Goal: Task Accomplishment & Management: Use online tool/utility

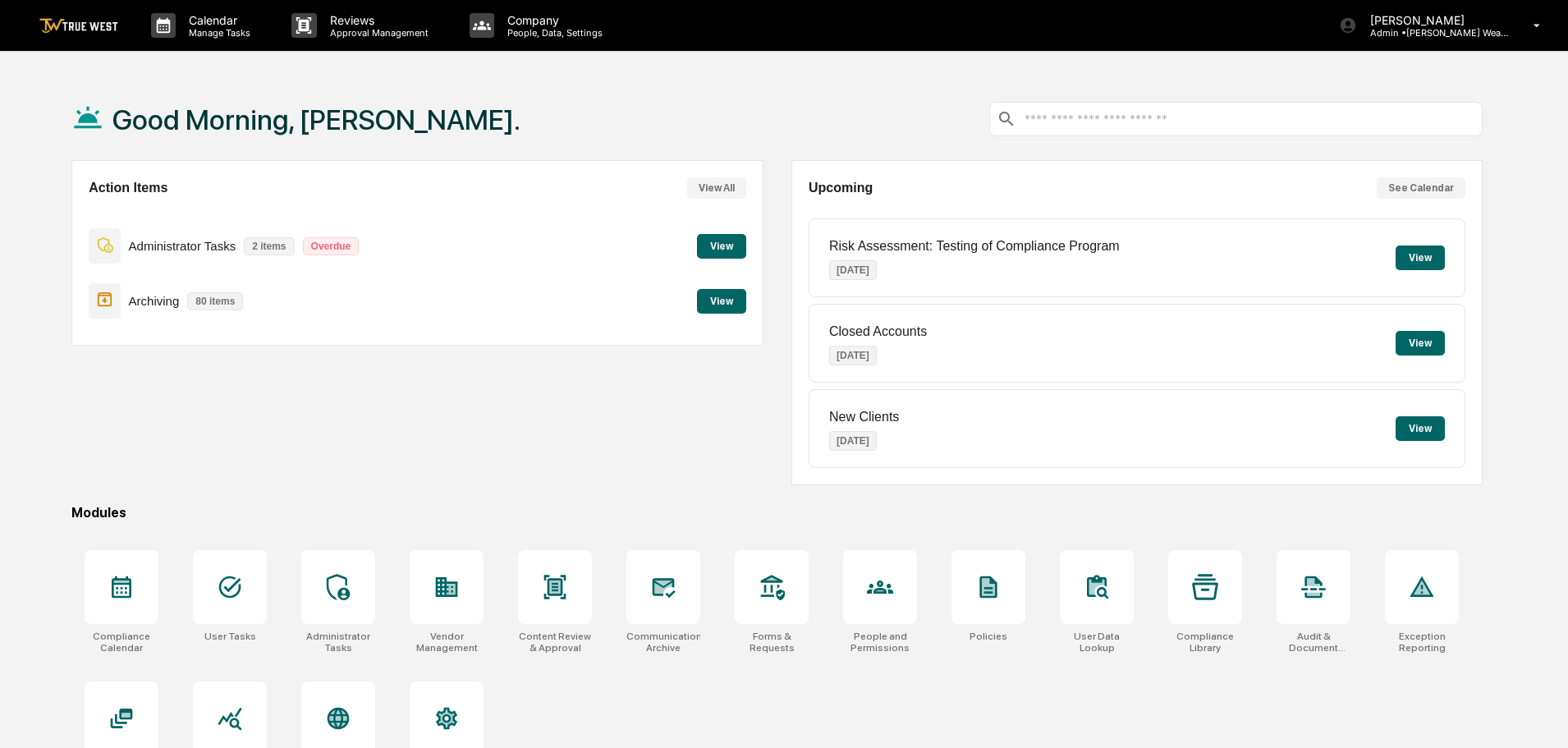
click at [737, 245] on button "View" at bounding box center [722, 246] width 50 height 25
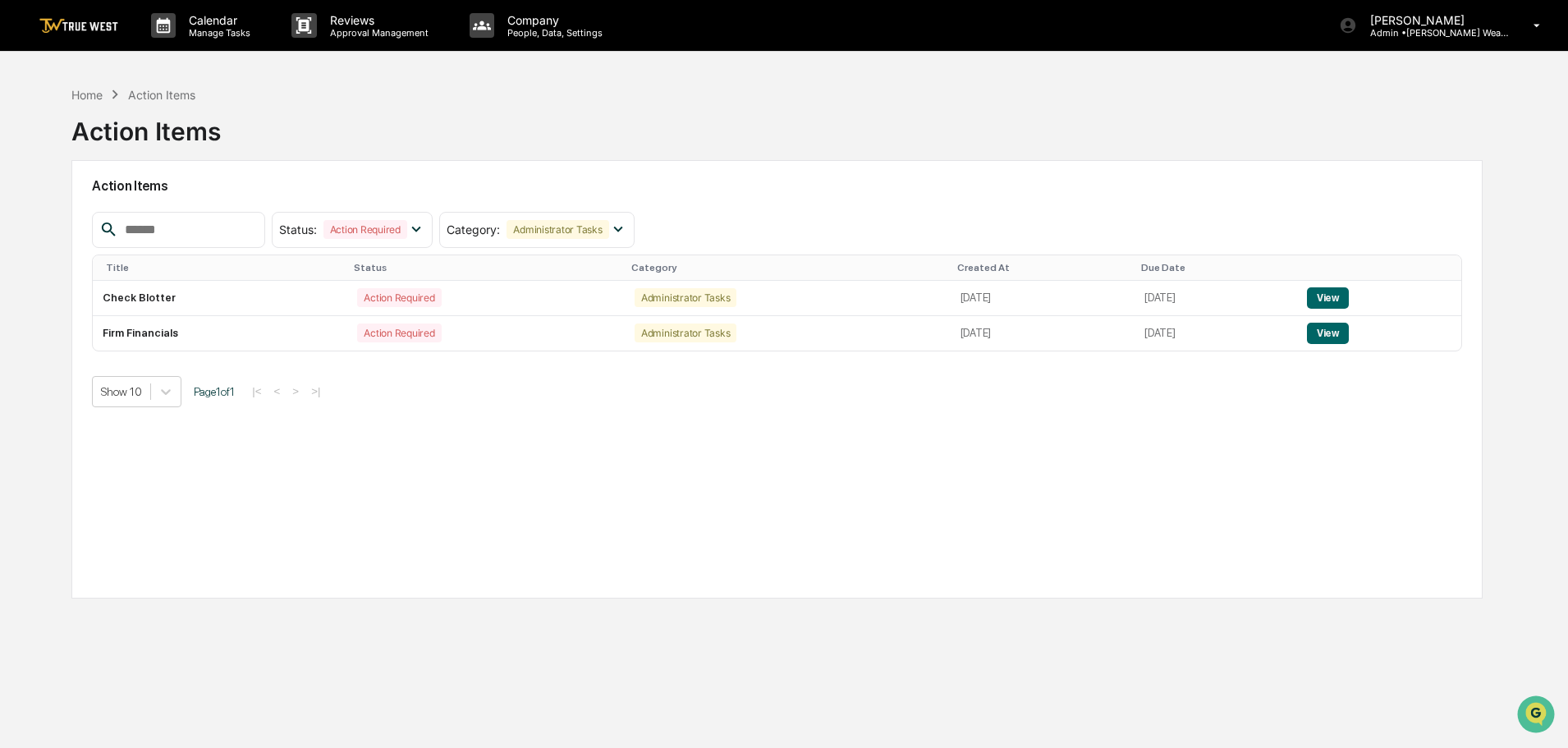
click at [1338, 330] on button "View" at bounding box center [1328, 333] width 42 height 22
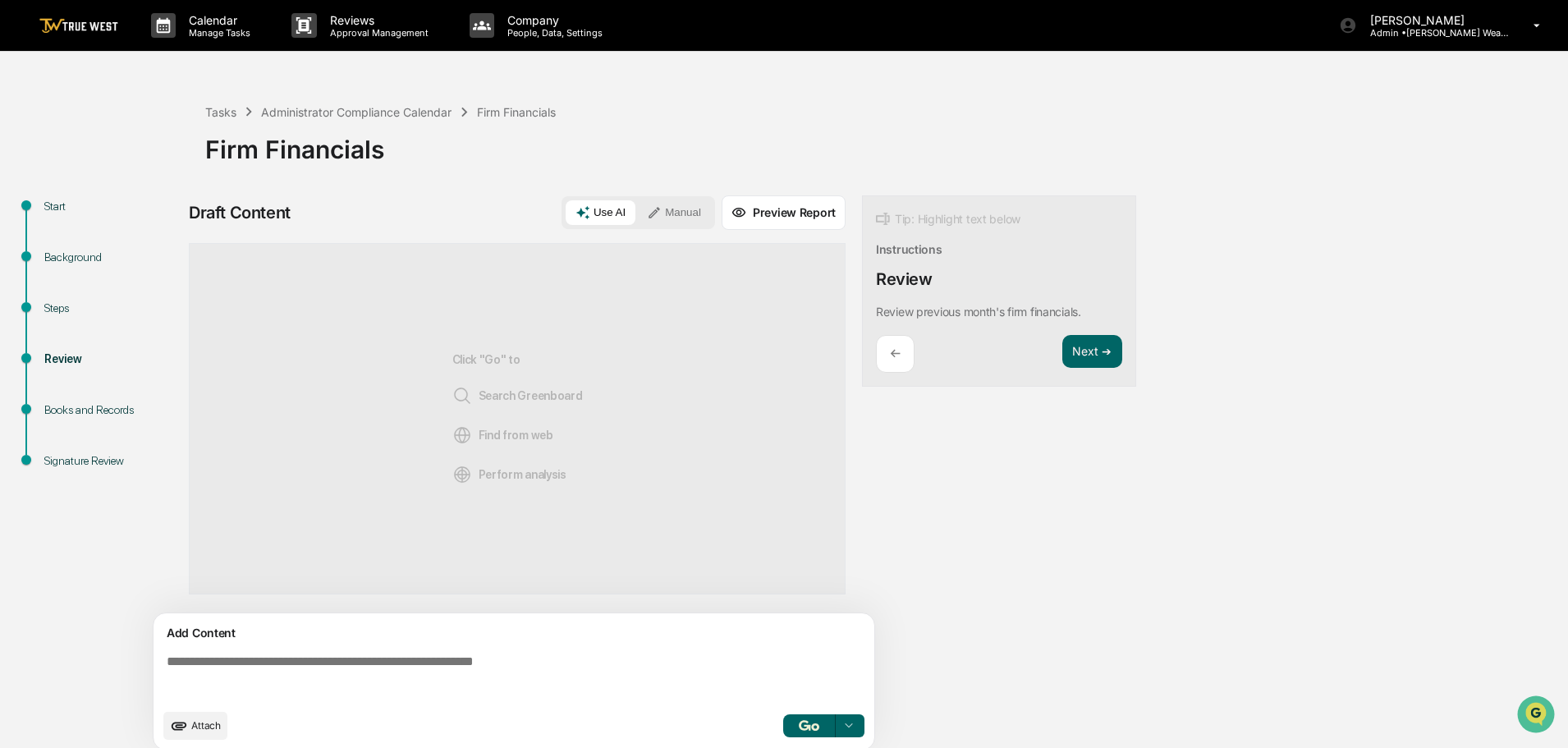
scroll to position [12, 0]
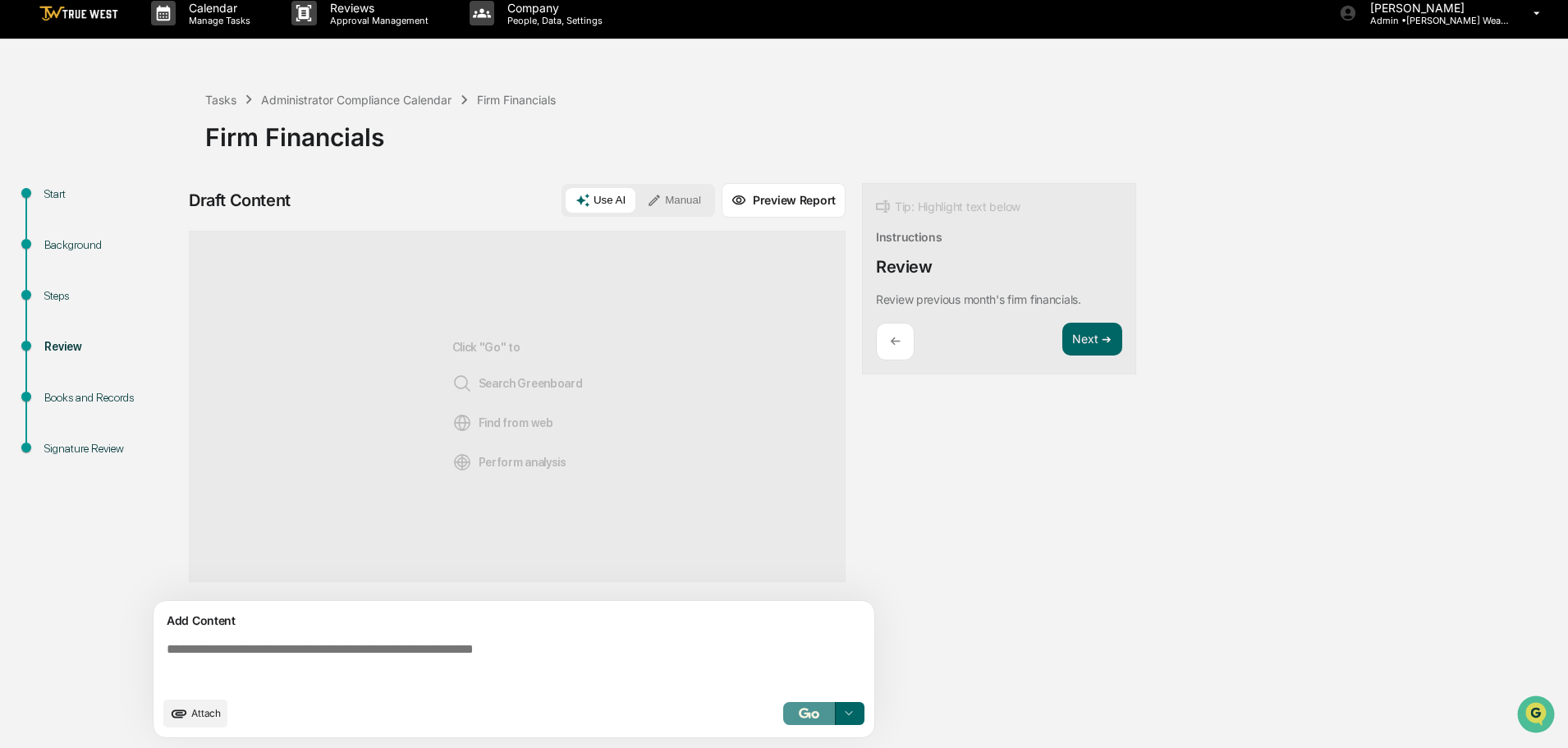
click at [803, 713] on img "button" at bounding box center [808, 712] width 20 height 11
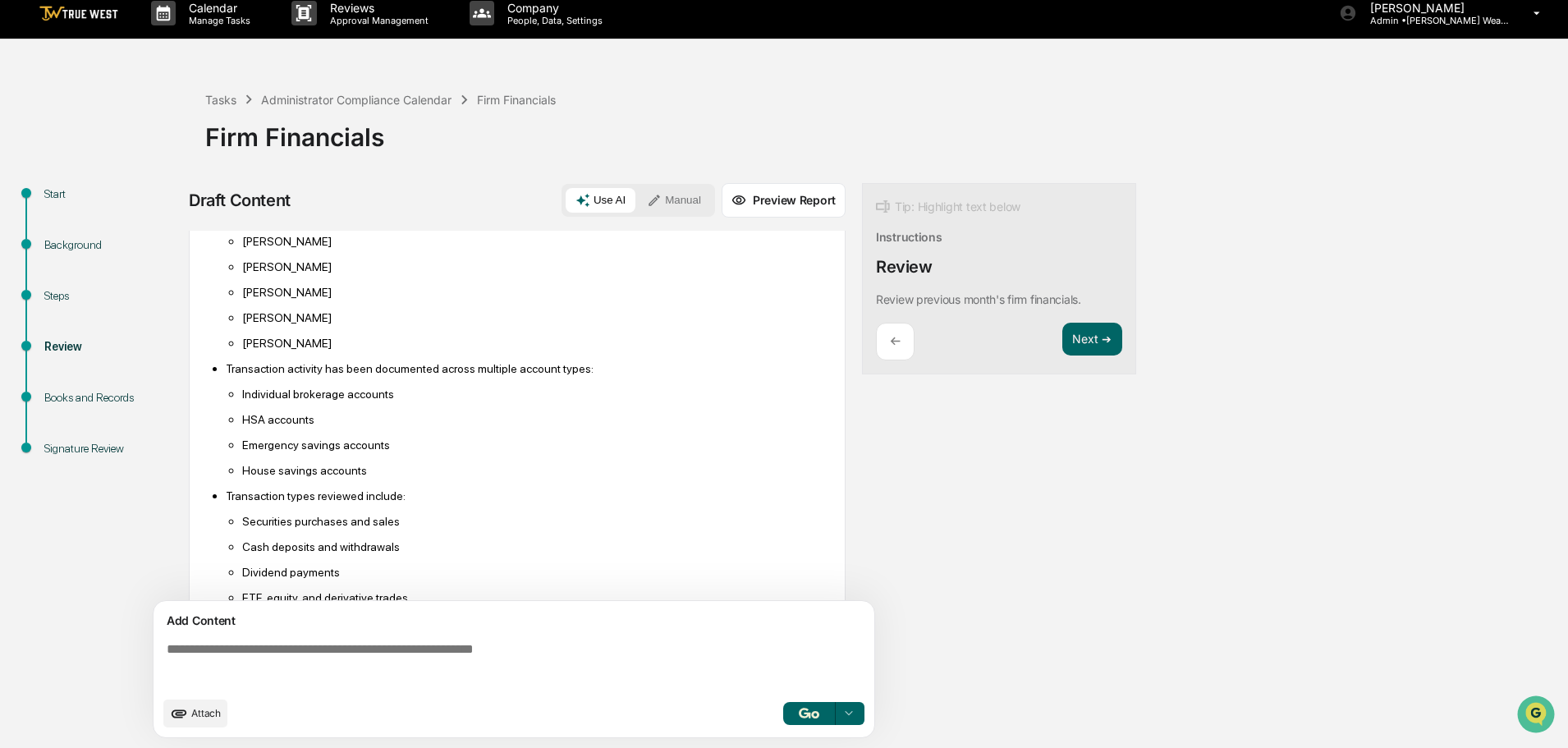
scroll to position [0, 0]
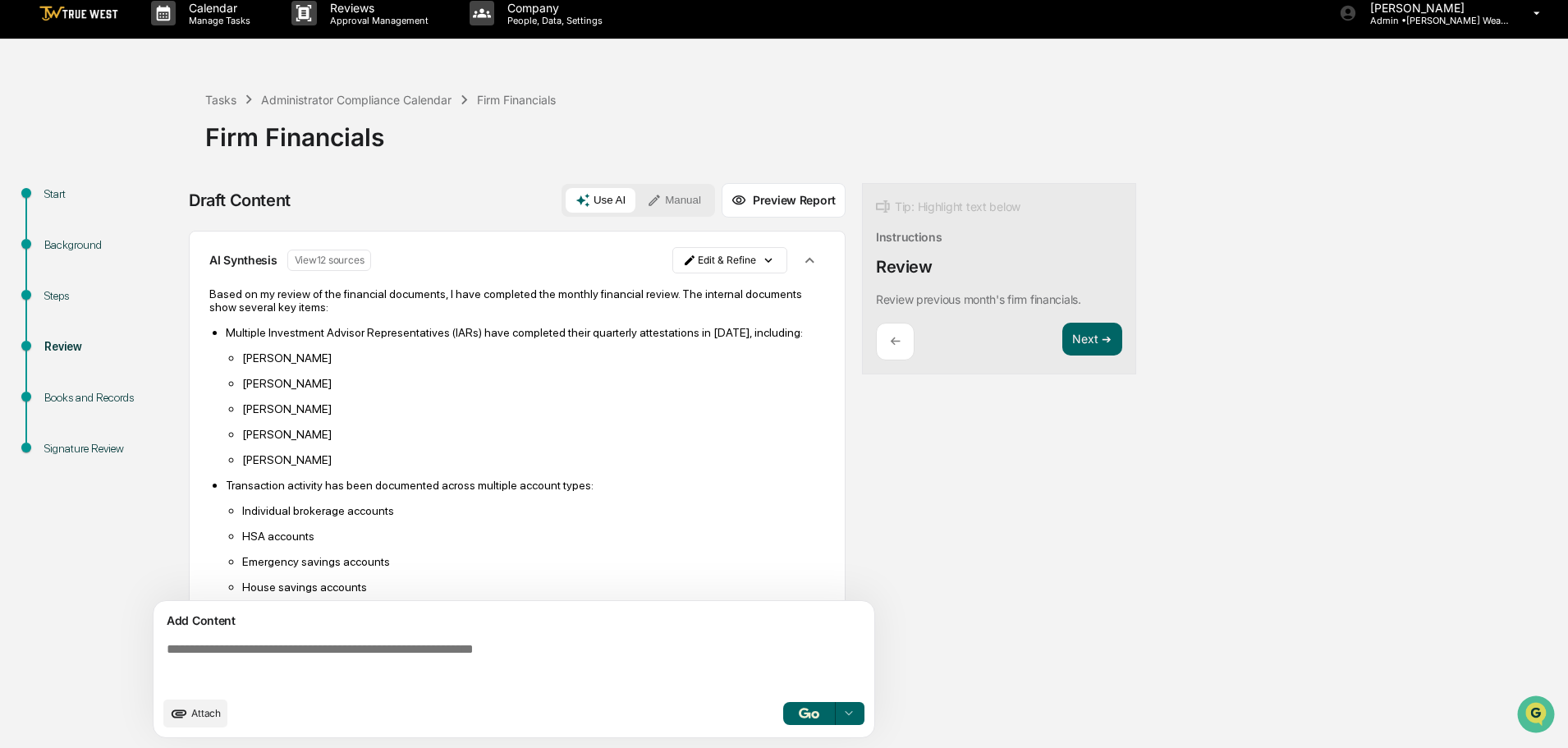
click at [329, 260] on button "View 12 sources" at bounding box center [329, 261] width 84 height 22
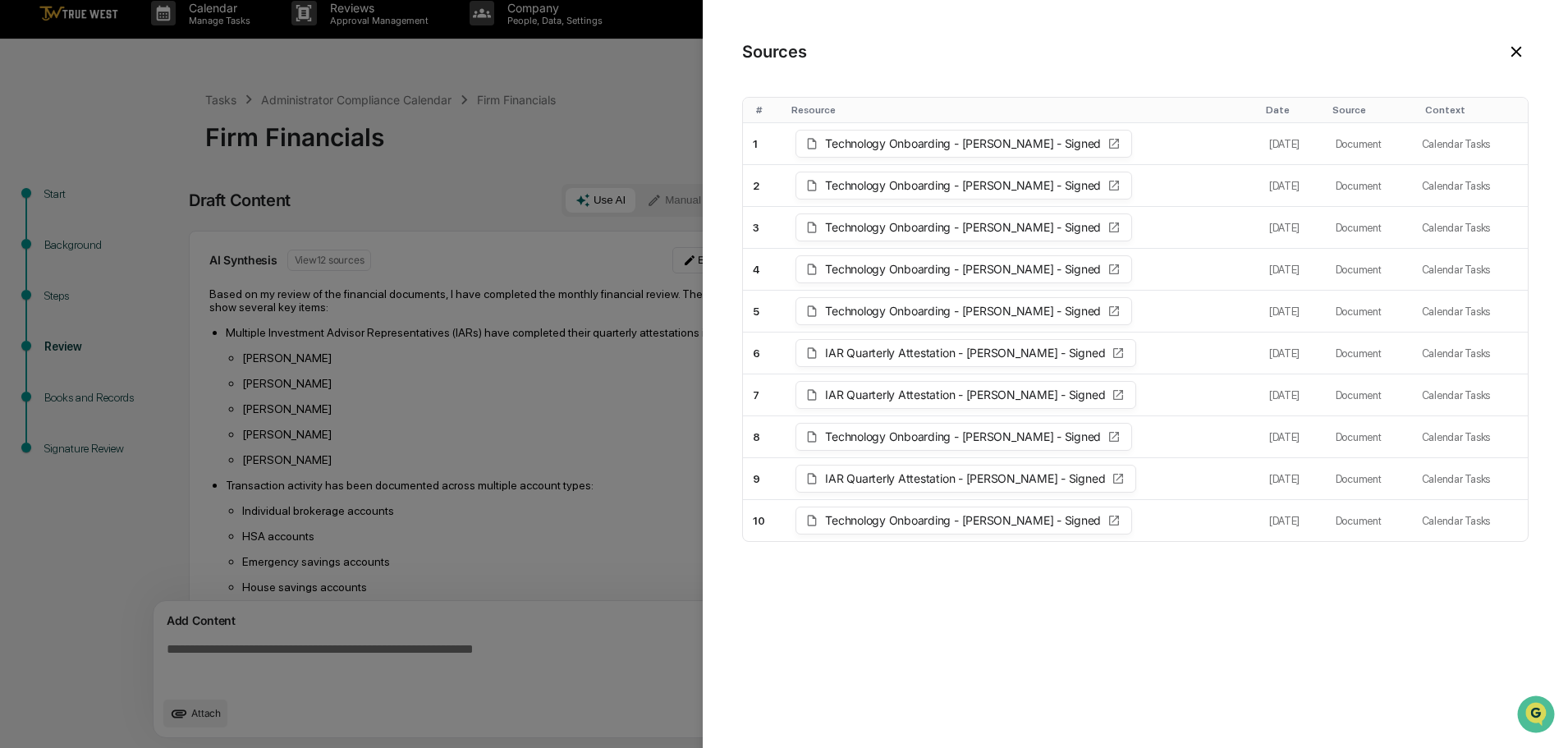
click at [1517, 42] on button at bounding box center [1515, 52] width 25 height 25
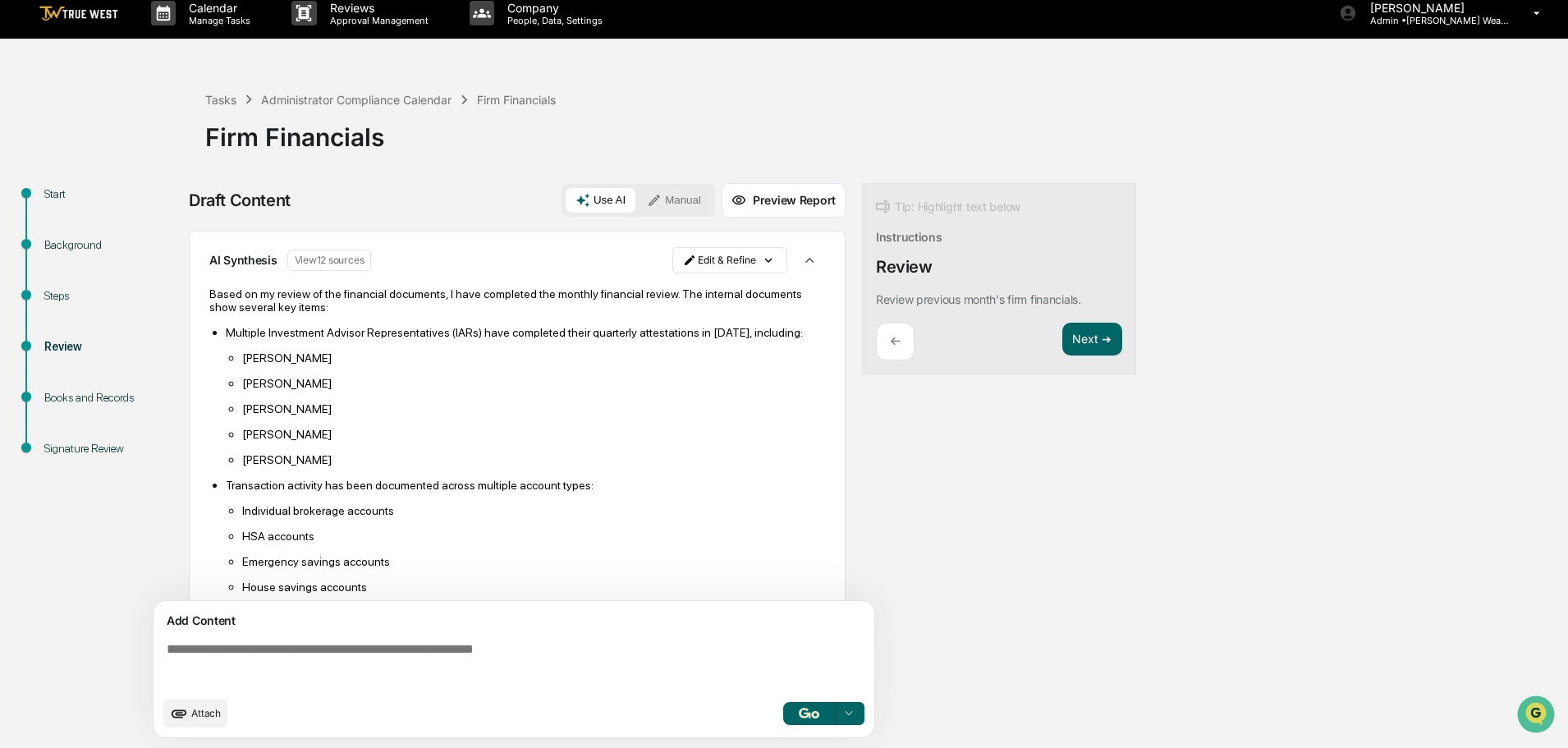
click at [602, 195] on button "Use AI" at bounding box center [600, 200] width 69 height 25
click at [793, 194] on button "Preview Report" at bounding box center [784, 200] width 124 height 35
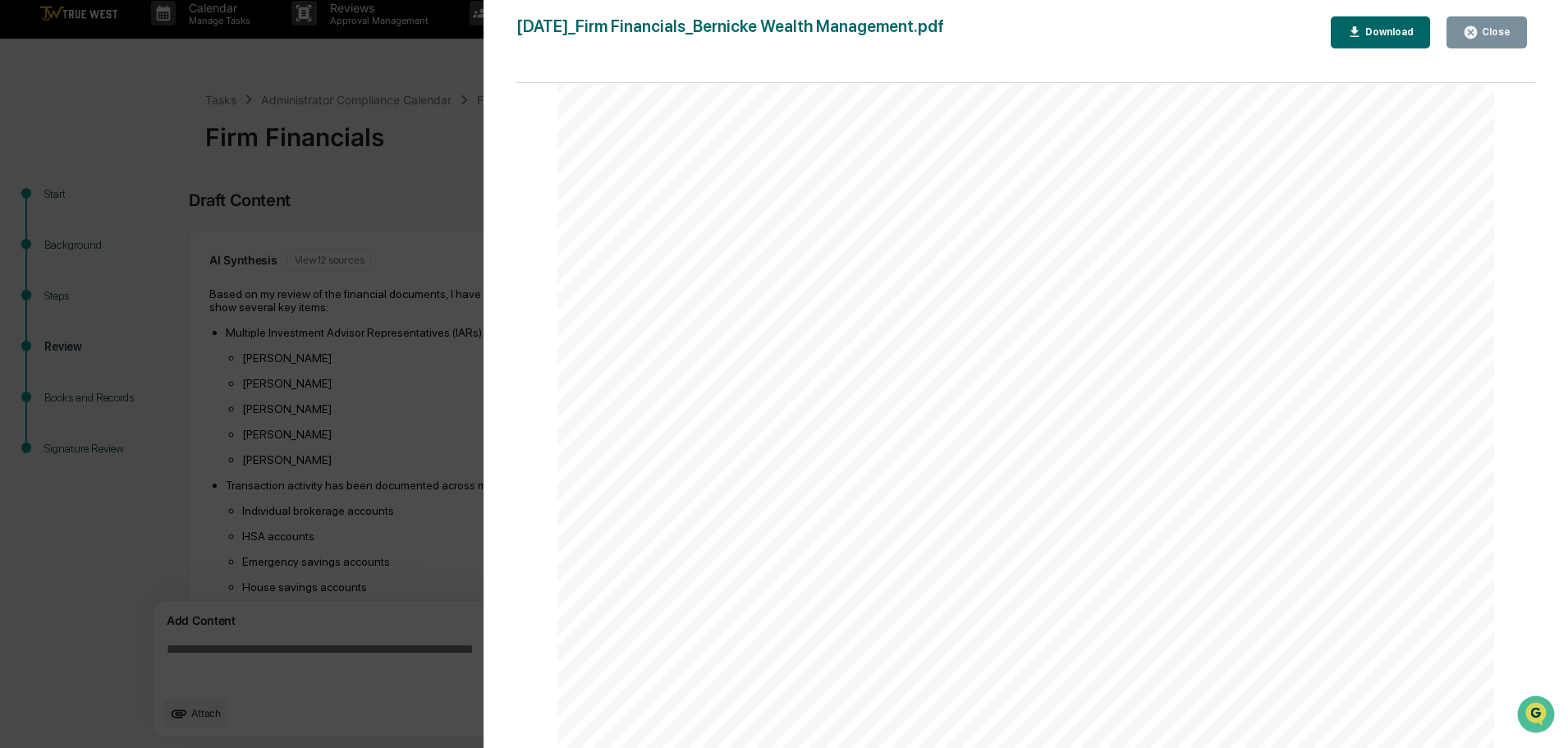
scroll to position [2077, 0]
click at [1494, 24] on button "Close" at bounding box center [1486, 33] width 80 height 32
